Goal: Task Accomplishment & Management: Use online tool/utility

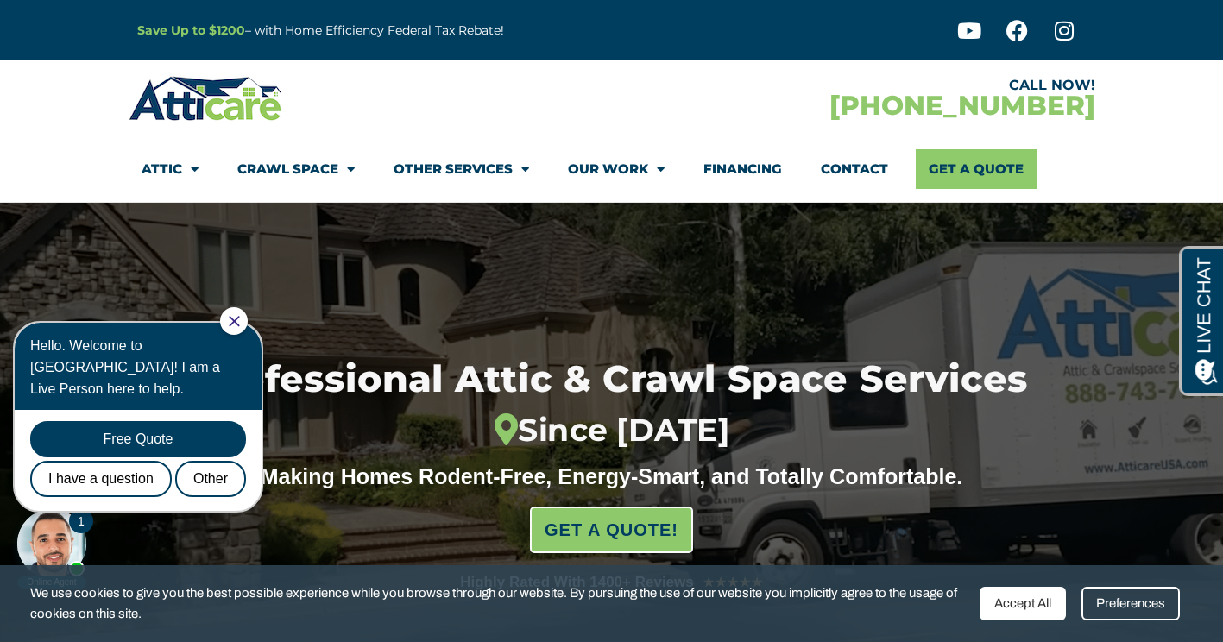
click at [239, 317] on icon "Close Chat" at bounding box center [234, 321] width 10 height 10
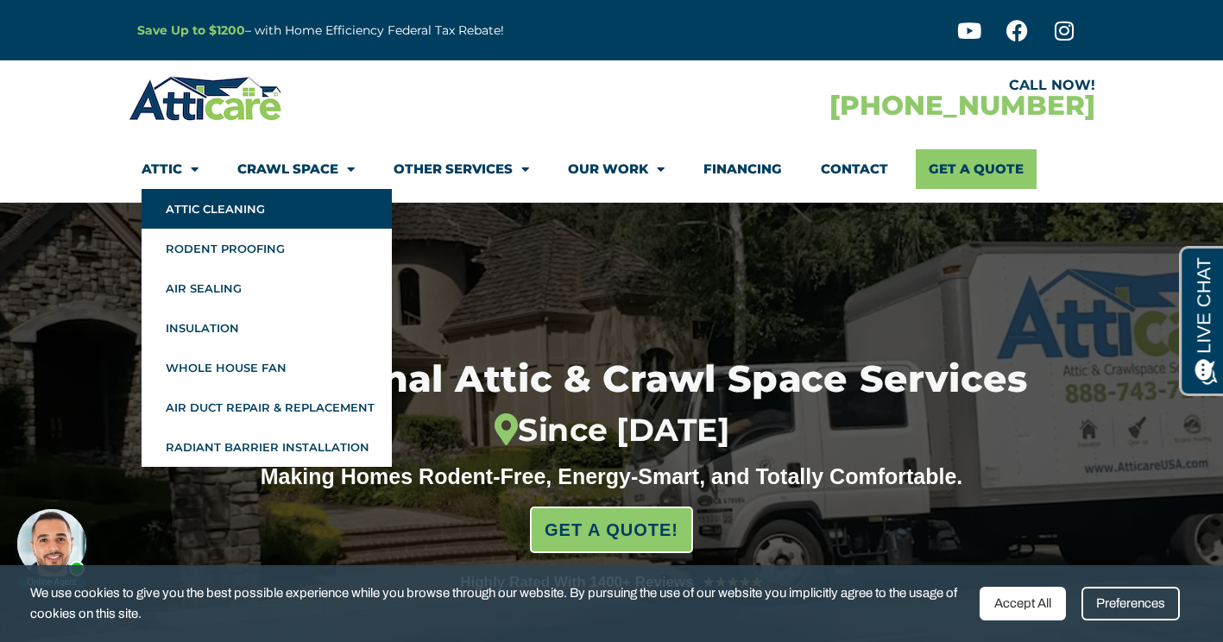
click at [246, 216] on link "Attic Cleaning" at bounding box center [267, 209] width 250 height 40
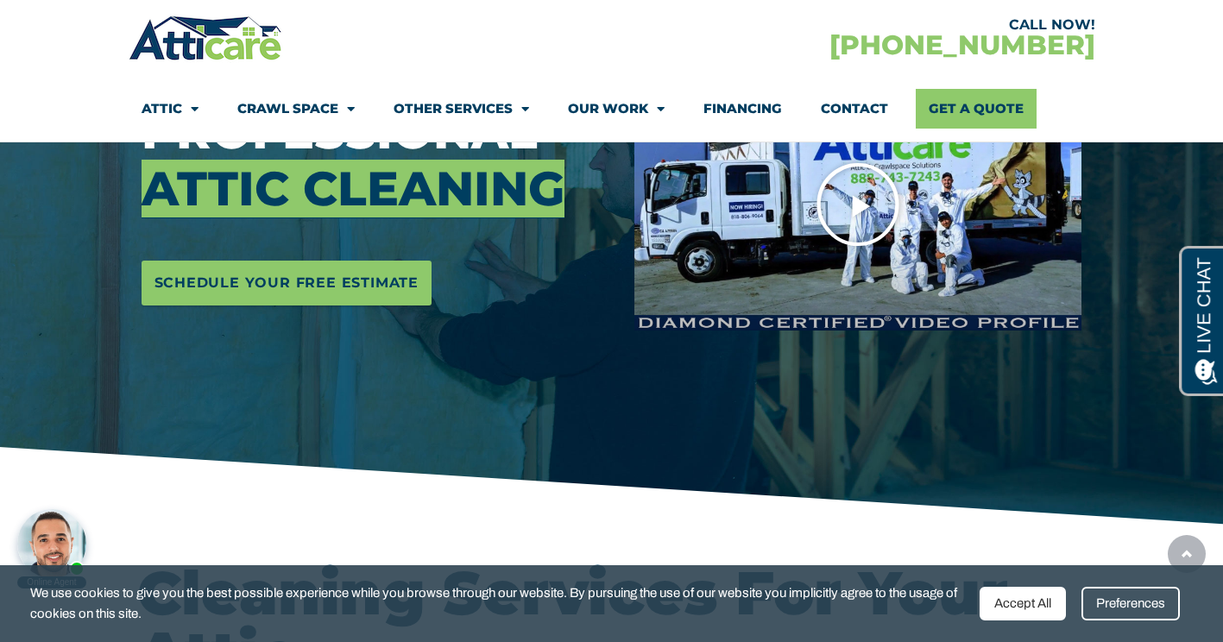
scroll to position [331, 0]
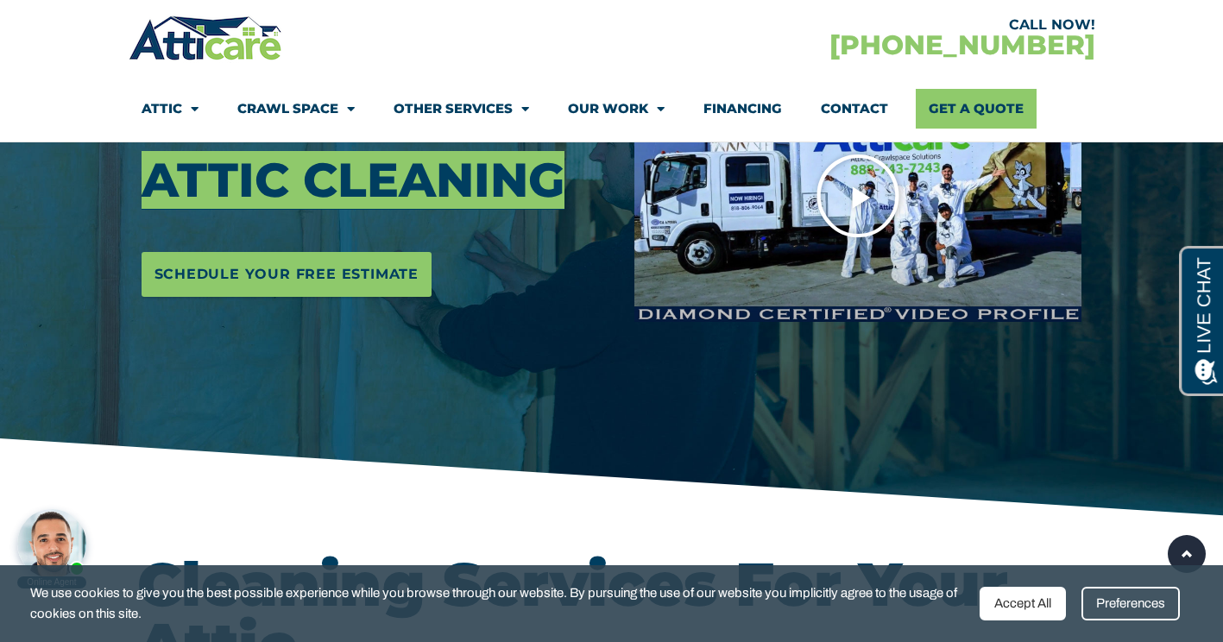
click at [882, 219] on icon "Play Video" at bounding box center [858, 196] width 86 height 86
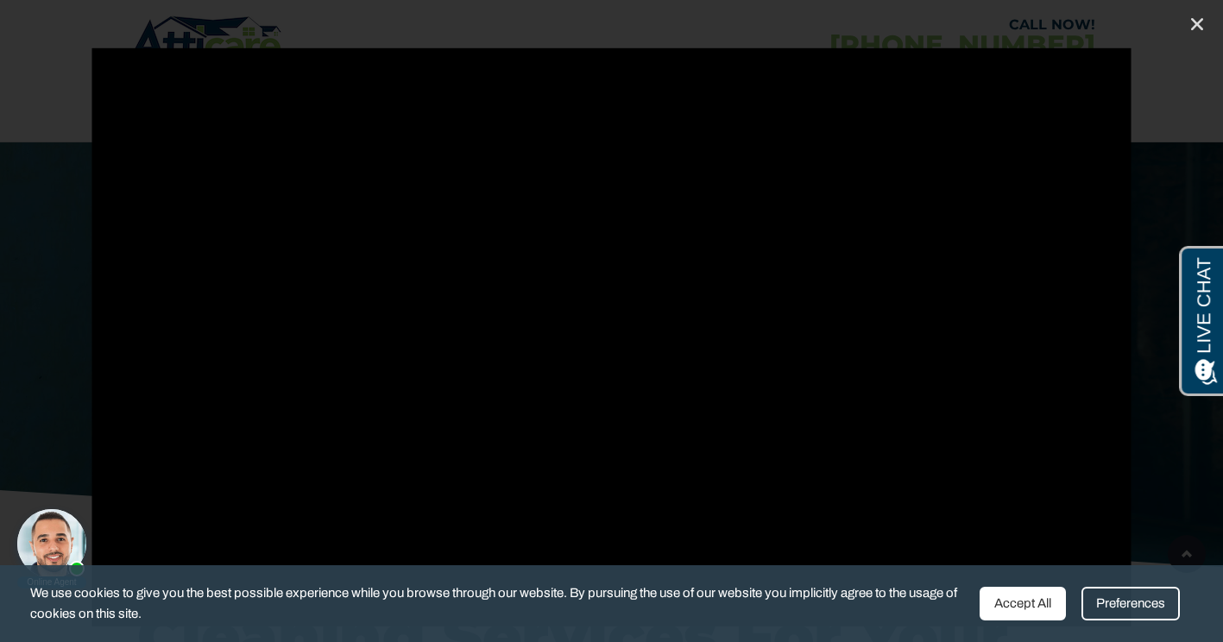
scroll to position [278, 0]
click at [1029, 596] on div "Accept All" at bounding box center [1023, 604] width 86 height 34
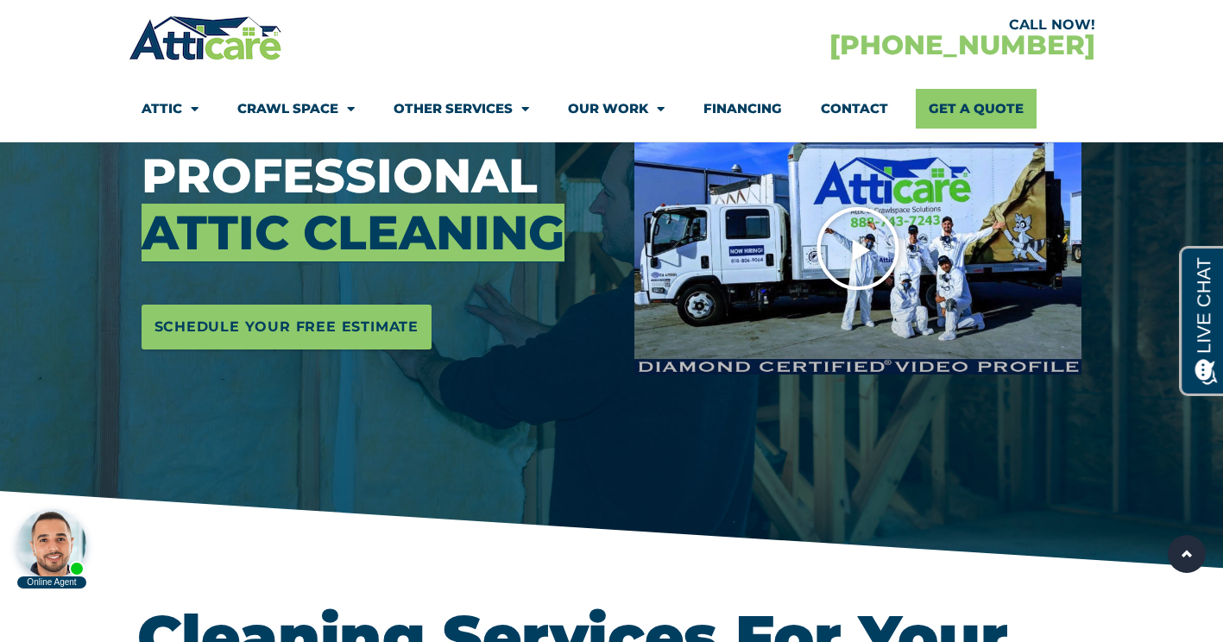
click at [804, 248] on img at bounding box center [858, 248] width 447 height 251
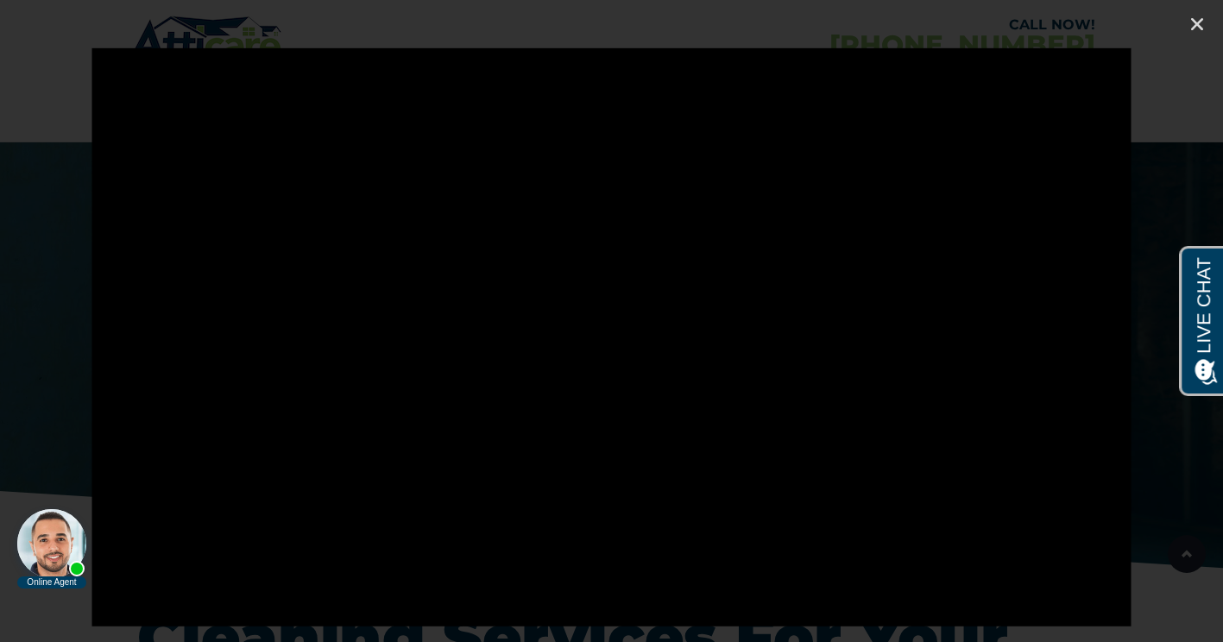
click at [4, 204] on div at bounding box center [611, 321] width 1223 height 546
click at [9, 206] on div at bounding box center [611, 321] width 1223 height 546
click at [1198, 22] on icon "Close (Esc)" at bounding box center [1197, 24] width 17 height 17
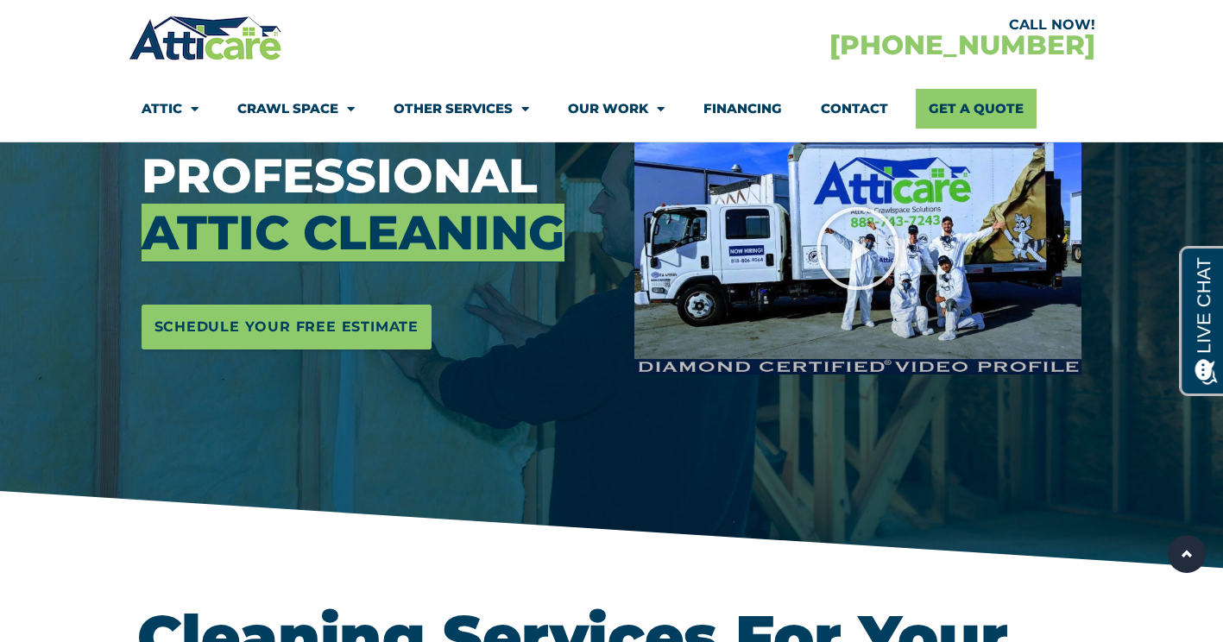
scroll to position [0, 0]
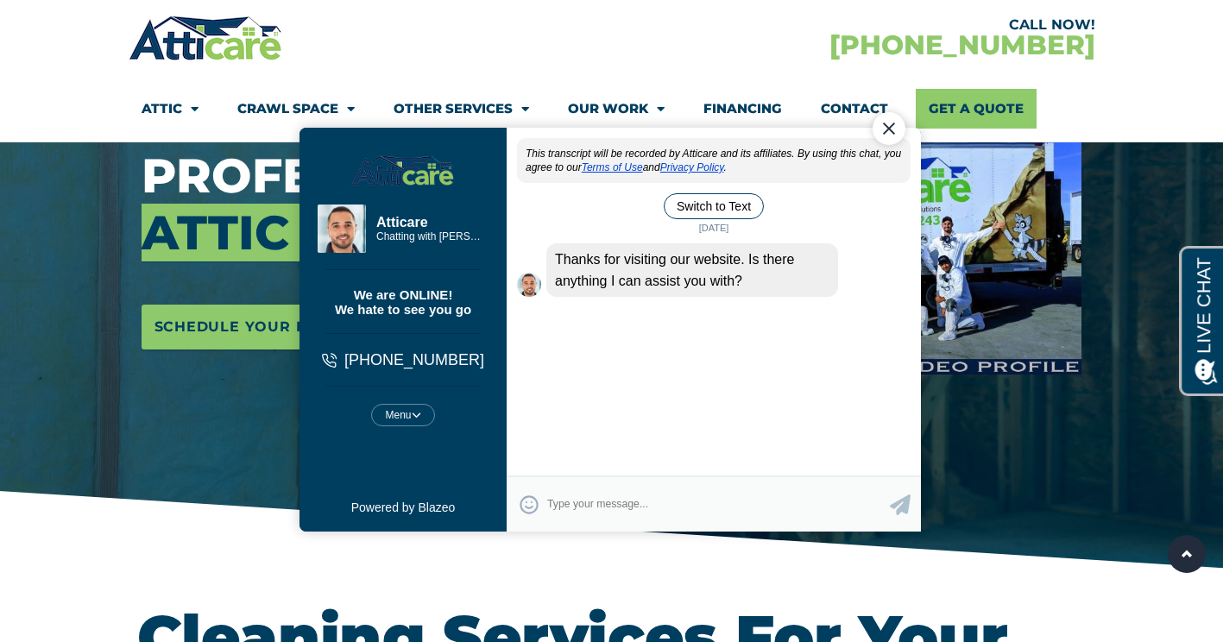
click at [893, 127] on div "Close Chat" at bounding box center [888, 128] width 33 height 33
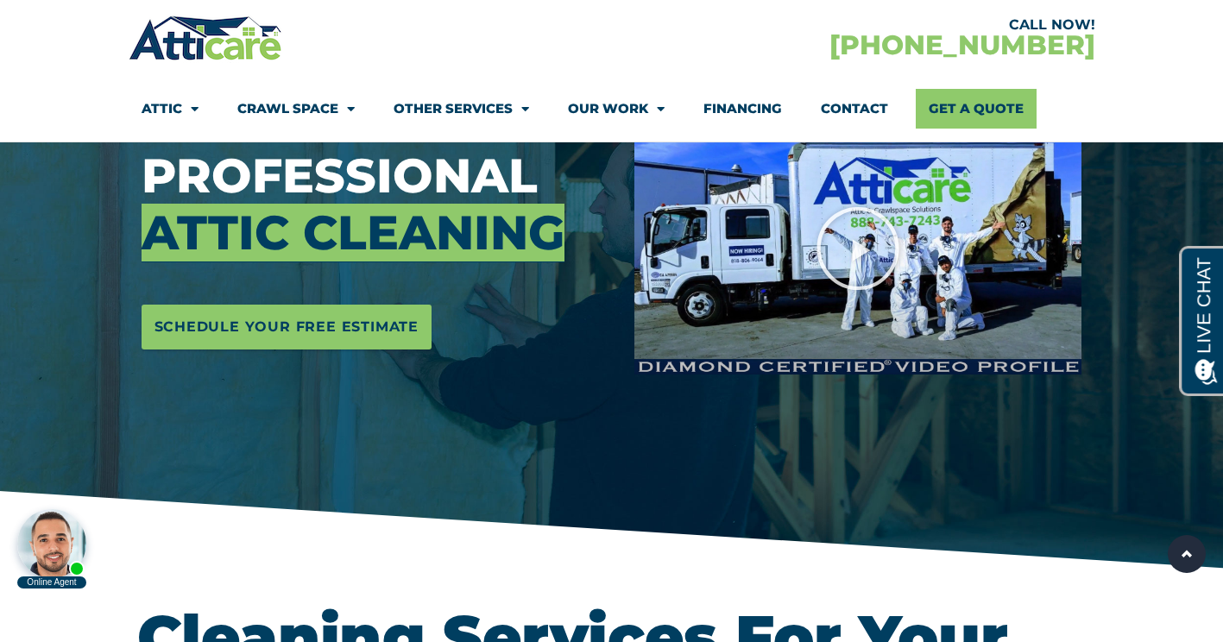
click at [956, 46] on div "CALL NOW! [PHONE_NUMBER]" at bounding box center [853, 38] width 483 height 50
click at [638, 60] on div "CALL NOW! [PHONE_NUMBER]" at bounding box center [853, 38] width 483 height 50
